Goal: Task Accomplishment & Management: Manage account settings

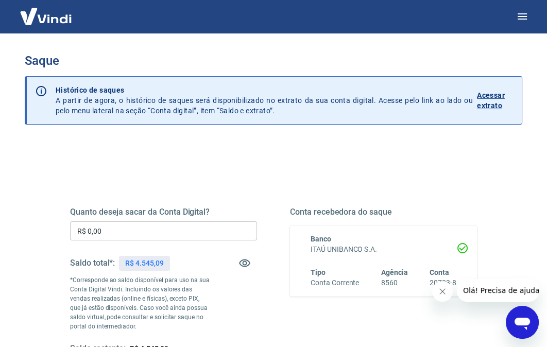
click at [494, 96] on p "Acessar extrato" at bounding box center [495, 100] width 37 height 21
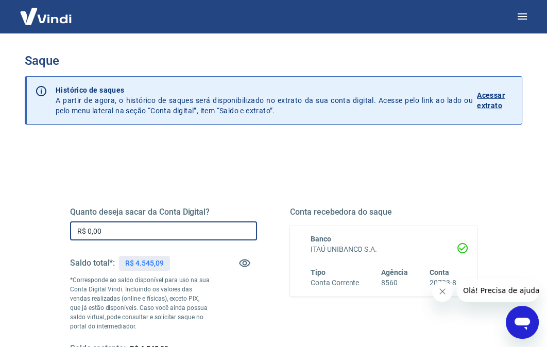
click at [129, 237] on input "R$ 0,00" at bounding box center [163, 231] width 187 height 19
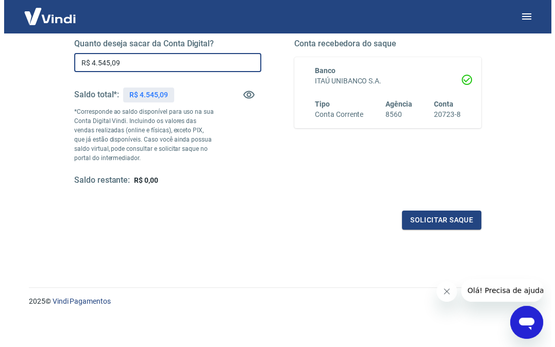
scroll to position [171, 0]
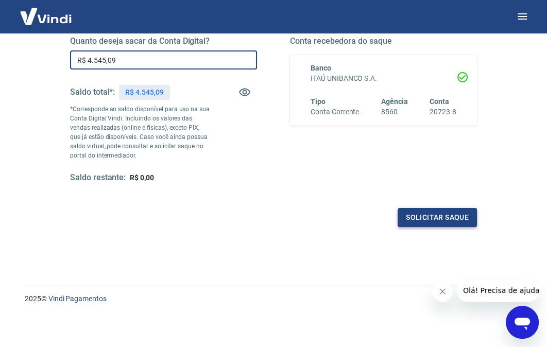
type input "R$ 4.545,09"
click at [459, 215] on button "Solicitar saque" at bounding box center [437, 217] width 79 height 19
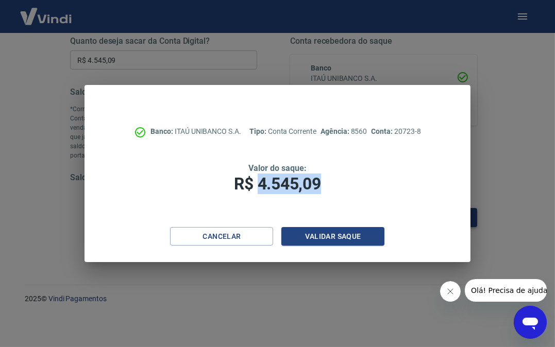
click at [459, 215] on div "Banco: ITAÚ UNIBANCO S.A. Tipo: Conta Corrente Agência: 8560 Conta: 20723-8 Val…" at bounding box center [278, 156] width 386 height 142
click at [329, 234] on button "Validar saque" at bounding box center [332, 236] width 103 height 19
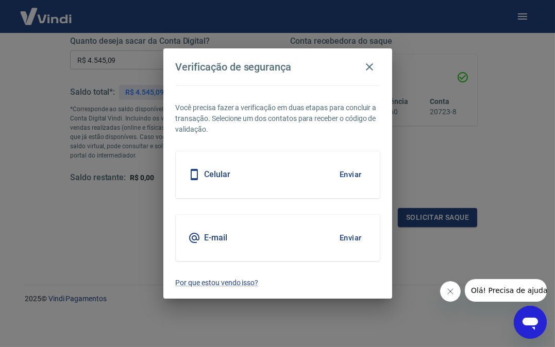
click at [347, 175] on button "Enviar" at bounding box center [351, 175] width 34 height 22
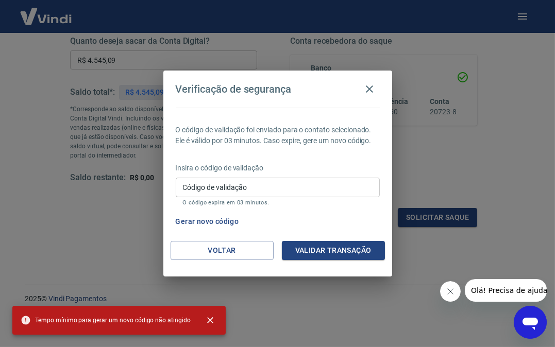
click at [284, 186] on input "Código de validação" at bounding box center [278, 187] width 204 height 19
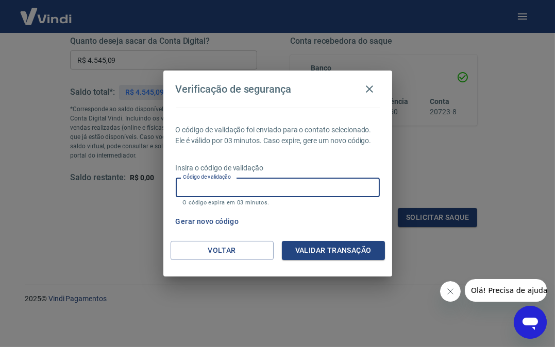
click at [278, 187] on input "Código de validação" at bounding box center [278, 187] width 204 height 19
click at [195, 188] on input "Código de validação" at bounding box center [278, 187] width 204 height 19
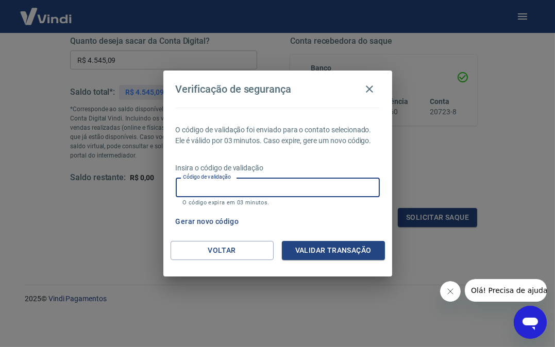
click at [195, 188] on input "Código de validação" at bounding box center [278, 187] width 204 height 19
type input "'"
click at [344, 248] on button "Validar transação" at bounding box center [333, 250] width 103 height 19
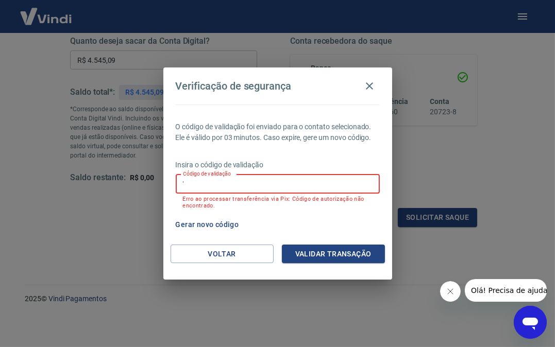
click at [245, 182] on input "'" at bounding box center [278, 184] width 204 height 19
click at [370, 87] on icon "button" at bounding box center [369, 85] width 7 height 7
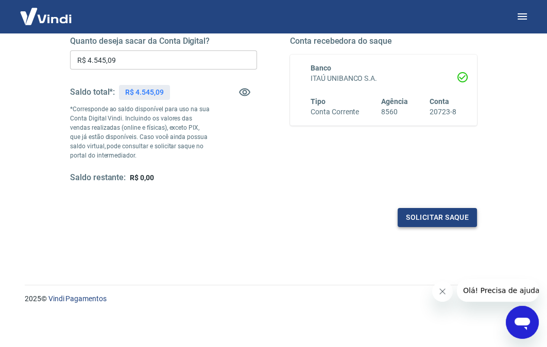
click at [443, 218] on button "Solicitar saque" at bounding box center [437, 217] width 79 height 19
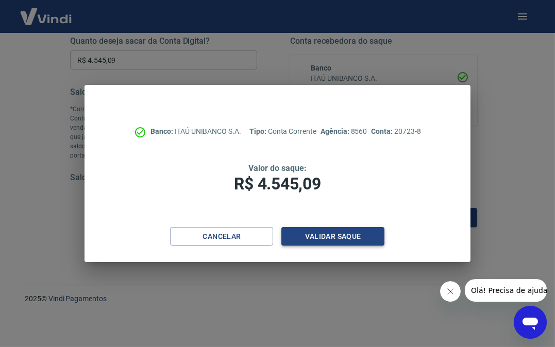
click at [336, 237] on button "Validar saque" at bounding box center [332, 236] width 103 height 19
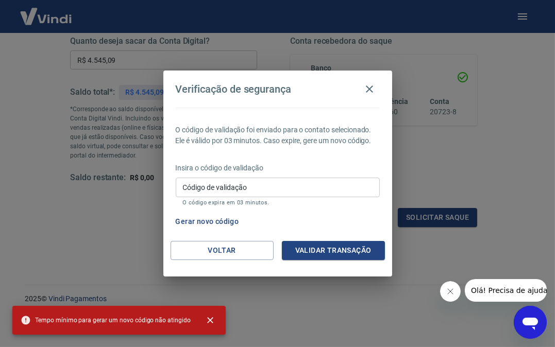
click at [352, 175] on div "Insira o código de validação Código de validação Código de validação O código e…" at bounding box center [278, 185] width 204 height 45
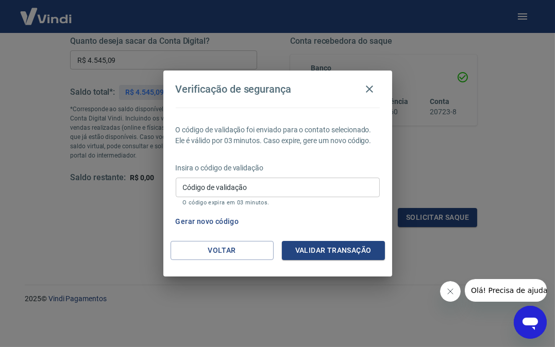
drag, startPoint x: 352, startPoint y: 175, endPoint x: 495, endPoint y: 157, distance: 143.9
click at [495, 157] on div "Verificação de segurança O código de validação foi enviado para o contato selec…" at bounding box center [277, 173] width 555 height 347
click at [347, 251] on button "Validar transação" at bounding box center [333, 250] width 103 height 19
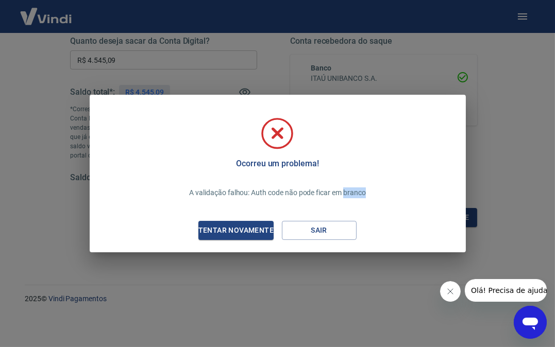
click at [518, 139] on div "Ocorreu um problema! A validação falhou: Auth code não pode ficar em branco Ten…" at bounding box center [277, 173] width 555 height 347
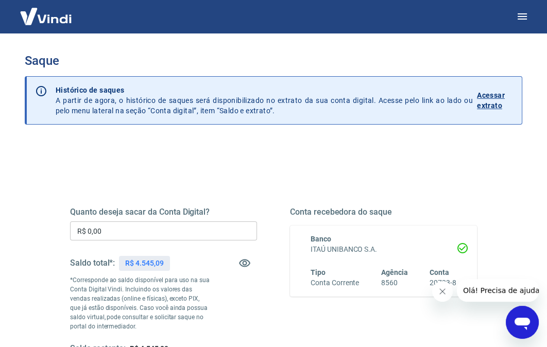
click at [170, 237] on input "R$ 0,00" at bounding box center [163, 231] width 187 height 19
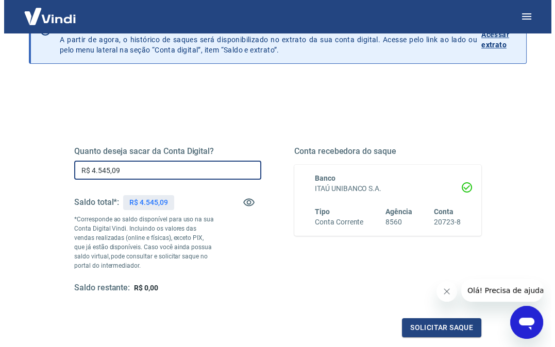
scroll to position [155, 0]
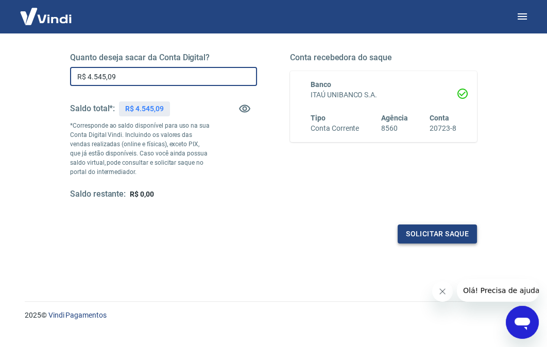
type input "R$ 4.545,09"
click at [433, 235] on button "Solicitar saque" at bounding box center [437, 234] width 79 height 19
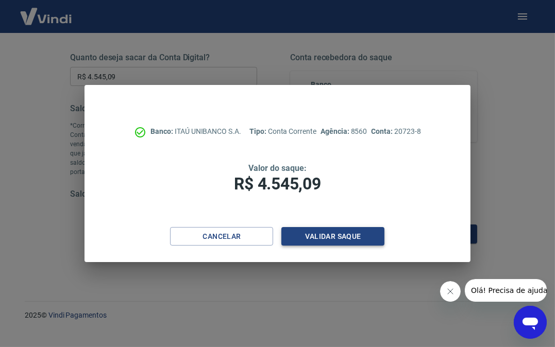
click at [327, 235] on button "Validar saque" at bounding box center [332, 236] width 103 height 19
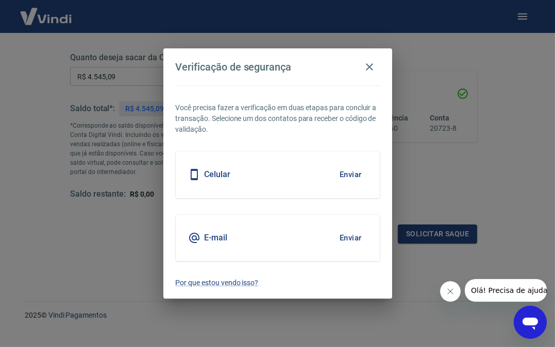
click at [350, 173] on button "Enviar" at bounding box center [351, 175] width 34 height 22
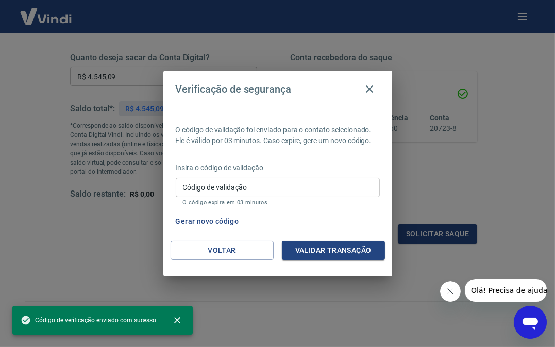
click at [287, 190] on input "Código de validação" at bounding box center [278, 187] width 204 height 19
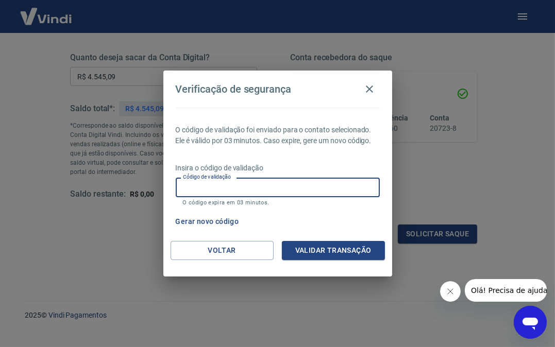
click at [261, 190] on input "Código de validação" at bounding box center [278, 187] width 204 height 19
click at [271, 189] on input "Código de validação" at bounding box center [278, 187] width 204 height 19
click at [342, 248] on button "Validar transação" at bounding box center [333, 250] width 103 height 19
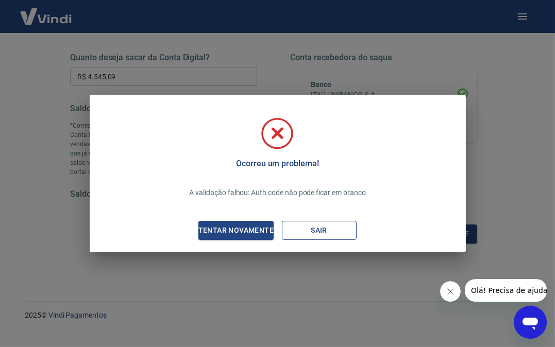
click at [327, 229] on button "Sair" at bounding box center [319, 230] width 75 height 19
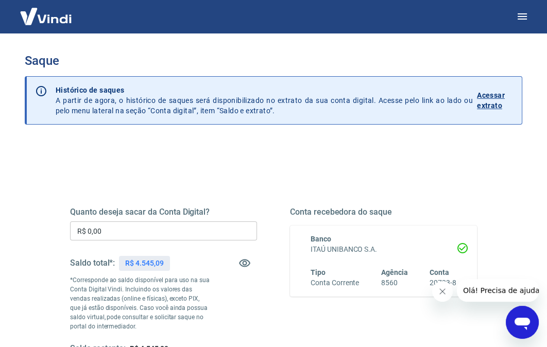
click at [161, 234] on input "R$ 0,00" at bounding box center [163, 231] width 187 height 19
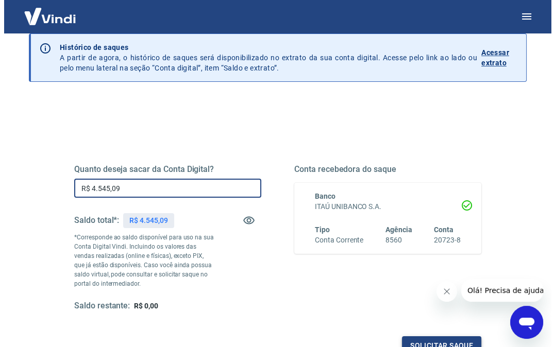
scroll to position [103, 0]
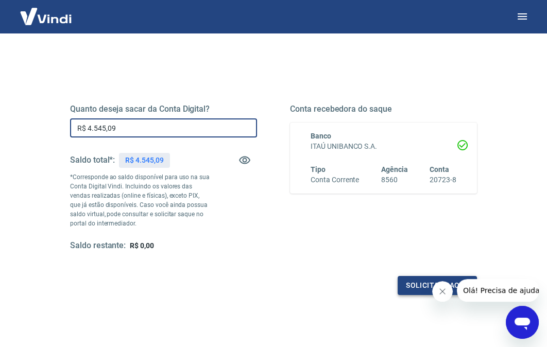
type input "R$ 4.545,09"
click at [421, 286] on button "Solicitar saque" at bounding box center [437, 285] width 79 height 19
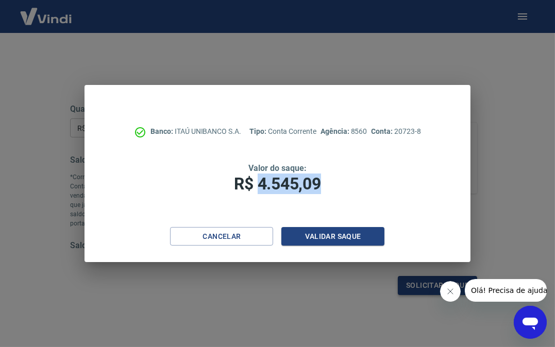
click at [421, 286] on div "Banco: ITAÚ UNIBANCO S.A. Tipo: Conta Corrente Agência: 8560 Conta: 20723-8 Val…" at bounding box center [277, 173] width 555 height 347
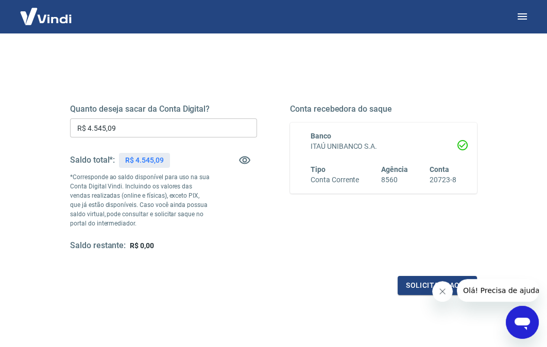
drag, startPoint x: 421, startPoint y: 286, endPoint x: 404, endPoint y: 272, distance: 21.3
click at [396, 271] on div "Quanto deseja sacar da Conta Digital? R$ 4.545,09 ​ Saldo total*: R$ 4.545,09 *…" at bounding box center [273, 187] width 407 height 216
click at [417, 284] on button "Solicitar saque" at bounding box center [437, 285] width 79 height 19
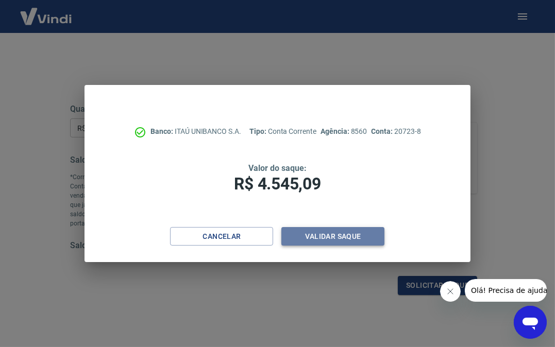
click at [360, 240] on button "Validar saque" at bounding box center [332, 236] width 103 height 19
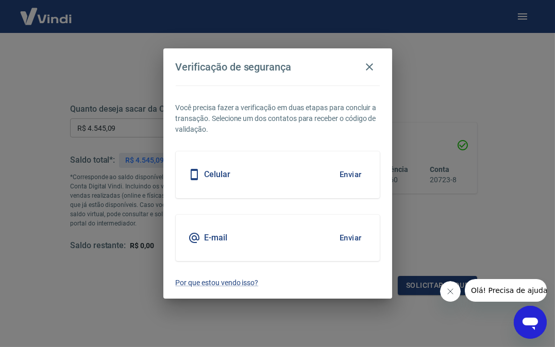
click at [349, 173] on button "Enviar" at bounding box center [351, 175] width 34 height 22
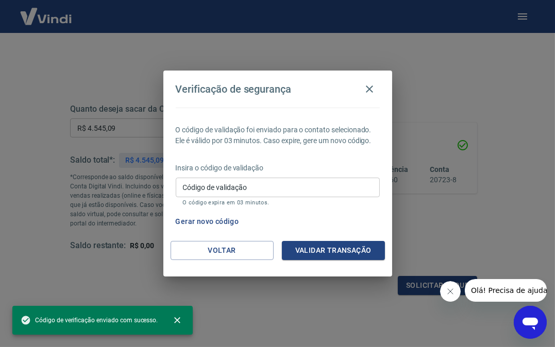
click at [253, 185] on input "Código de validação" at bounding box center [278, 187] width 204 height 19
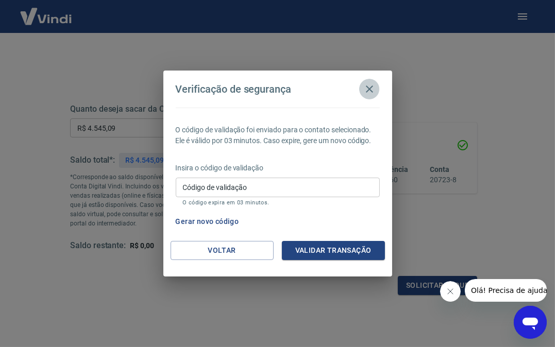
click at [370, 88] on icon "button" at bounding box center [369, 89] width 7 height 7
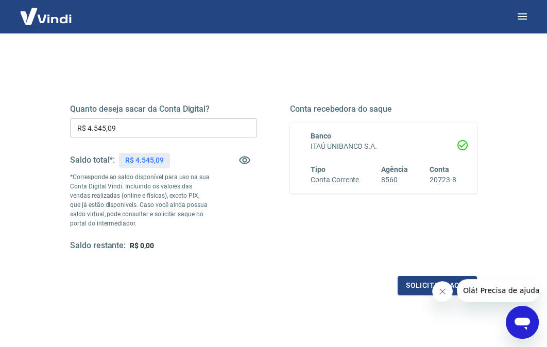
click at [184, 127] on input "R$ 4.545,09" at bounding box center [163, 128] width 187 height 19
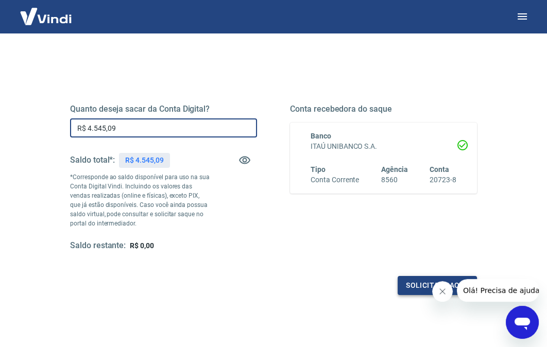
click at [416, 286] on button "Solicitar saque" at bounding box center [437, 285] width 79 height 19
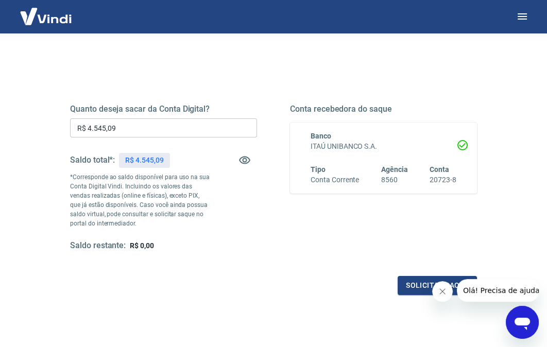
click at [314, 254] on div "Quanto deseja sacar da Conta Digital? R$ 4.545,09 ​ Saldo total*: R$ 4.545,09 *…" at bounding box center [273, 187] width 407 height 216
click at [419, 281] on button "Solicitar saque" at bounding box center [437, 285] width 79 height 19
click at [415, 282] on button "Solicitar saque" at bounding box center [437, 285] width 79 height 19
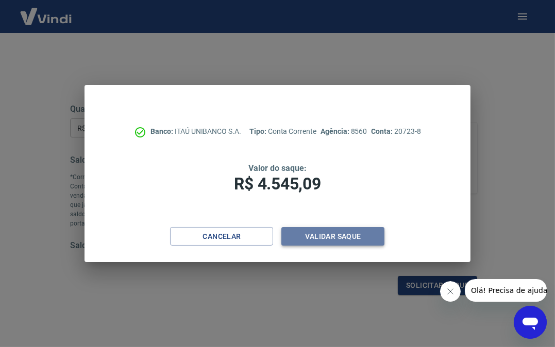
click at [349, 238] on button "Validar saque" at bounding box center [332, 236] width 103 height 19
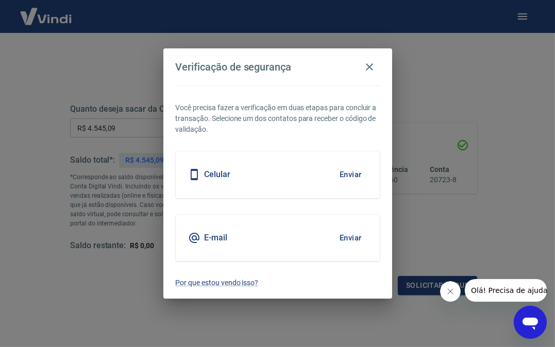
click at [353, 172] on button "Enviar" at bounding box center [351, 175] width 34 height 22
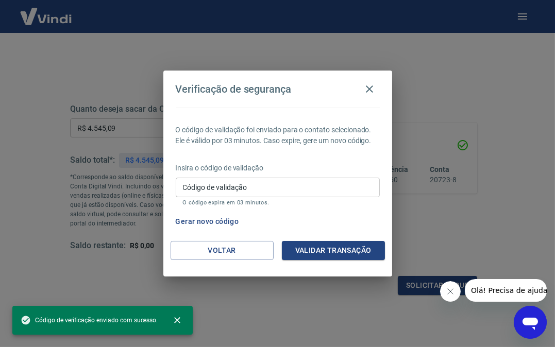
click at [287, 189] on input "Código de validação" at bounding box center [278, 187] width 204 height 19
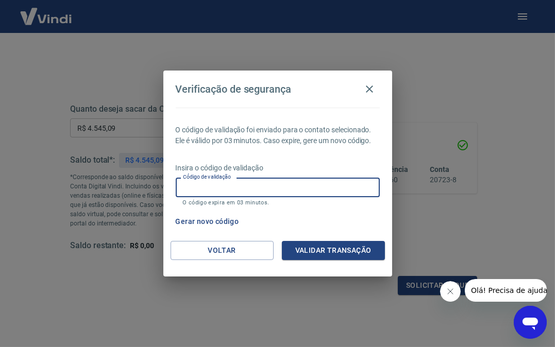
click at [287, 189] on input "Código de validação" at bounding box center [278, 187] width 204 height 19
click at [310, 250] on button "Validar transação" at bounding box center [333, 250] width 103 height 19
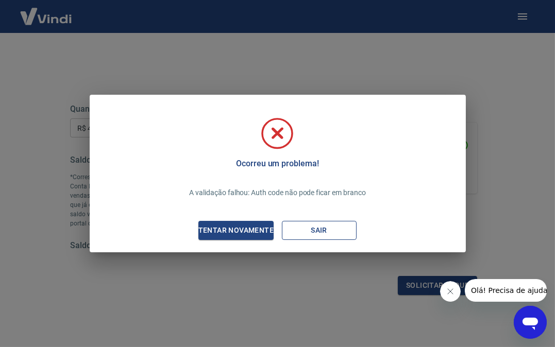
click at [315, 226] on button "Sair" at bounding box center [319, 230] width 75 height 19
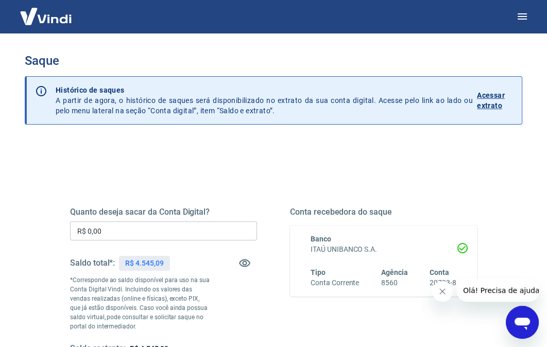
click at [142, 236] on input "R$ 0,00" at bounding box center [163, 231] width 187 height 19
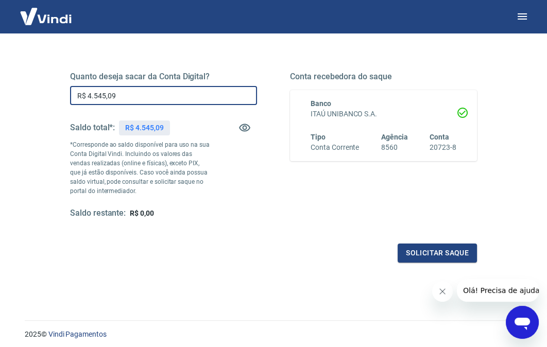
scroll to position [155, 0]
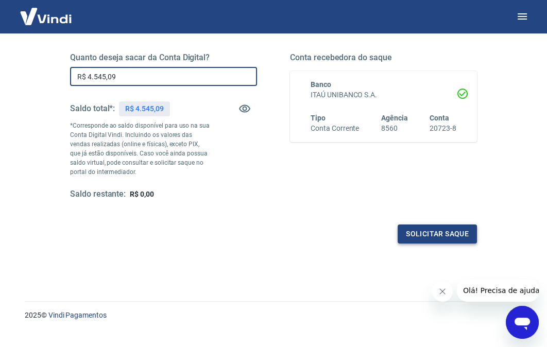
type input "R$ 4.545,09"
click at [442, 229] on button "Solicitar saque" at bounding box center [437, 234] width 79 height 19
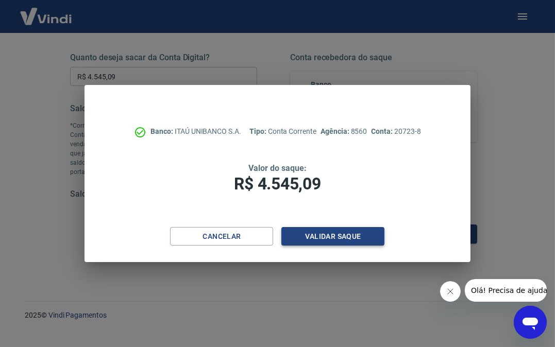
click at [319, 235] on button "Validar saque" at bounding box center [332, 236] width 103 height 19
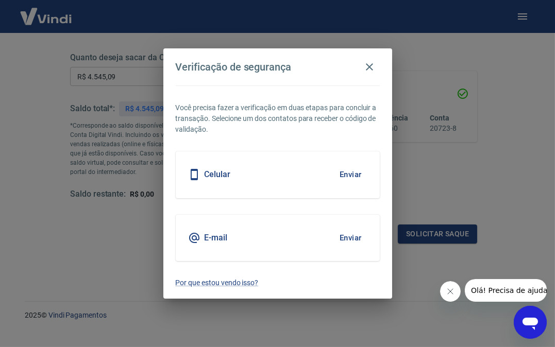
click at [319, 235] on div "E-mail Enviar" at bounding box center [278, 238] width 204 height 46
click at [219, 174] on h5 "Celular" at bounding box center [218, 175] width 26 height 10
click at [353, 174] on button "Enviar" at bounding box center [351, 175] width 34 height 22
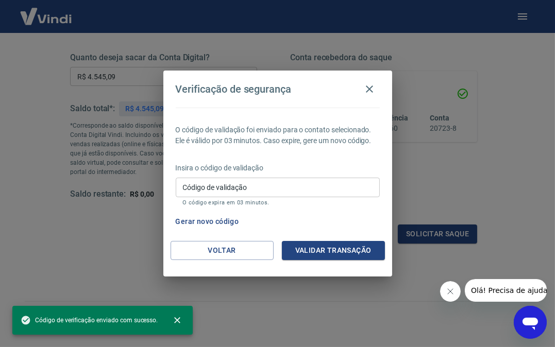
click at [353, 174] on div "Insira o código de validação Código de validação Código de validação O código e…" at bounding box center [278, 185] width 204 height 45
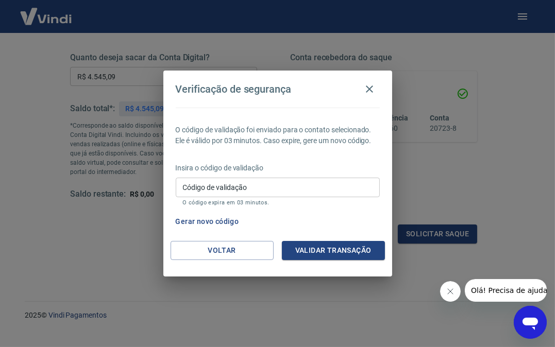
click at [313, 187] on input "Código de validação" at bounding box center [278, 187] width 204 height 19
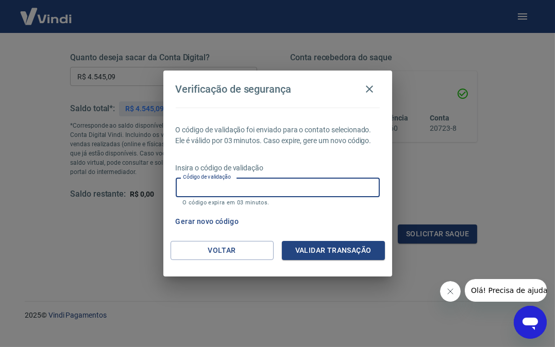
click at [274, 186] on input "Código de validação" at bounding box center [278, 187] width 204 height 19
click at [370, 89] on icon "button" at bounding box center [369, 89] width 7 height 7
